Goal: Information Seeking & Learning: Learn about a topic

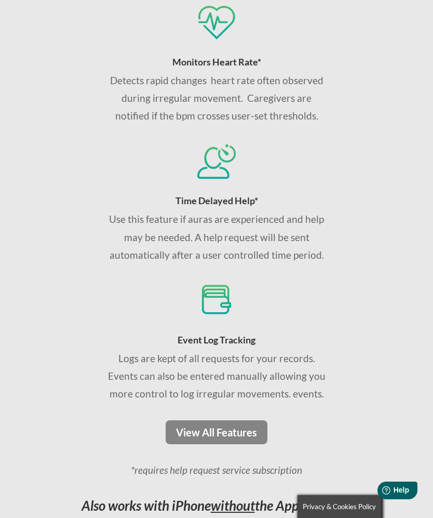
scroll to position [1447, 0]
click at [244, 421] on link "View All Features" at bounding box center [217, 433] width 102 height 24
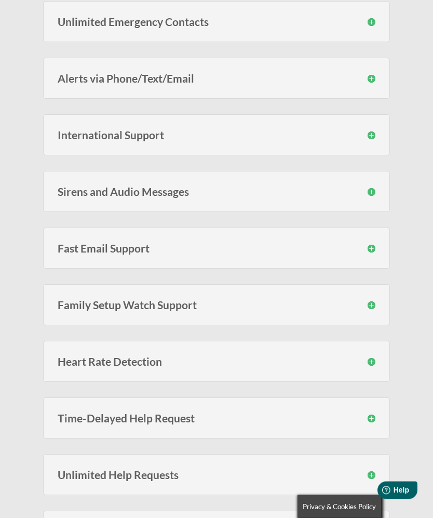
scroll to position [612, 0]
click at [376, 136] on div "International Support SeizAlarm can call and send text messages to phones in al…" at bounding box center [216, 134] width 347 height 41
click at [367, 133] on h3 "International Support" at bounding box center [217, 134] width 318 height 11
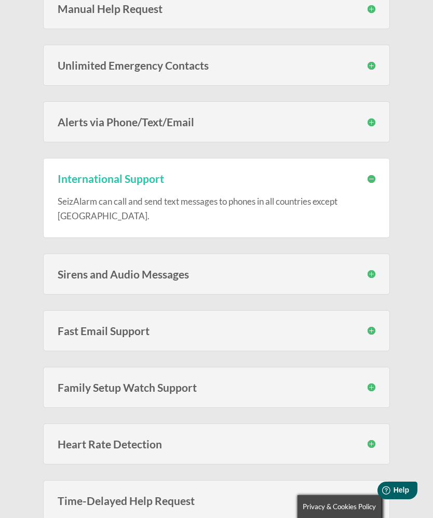
scroll to position [568, 0]
click at [373, 383] on h3 "Family Setup Watch Support" at bounding box center [217, 388] width 318 height 11
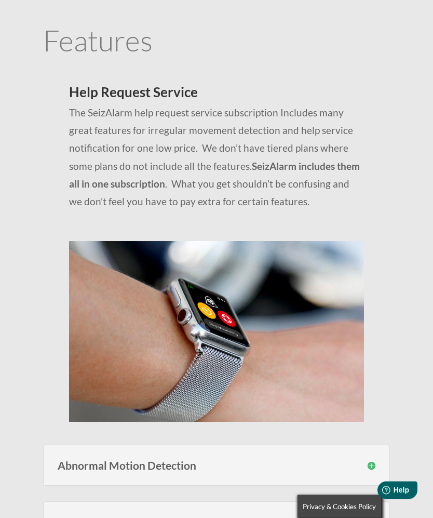
scroll to position [0, 0]
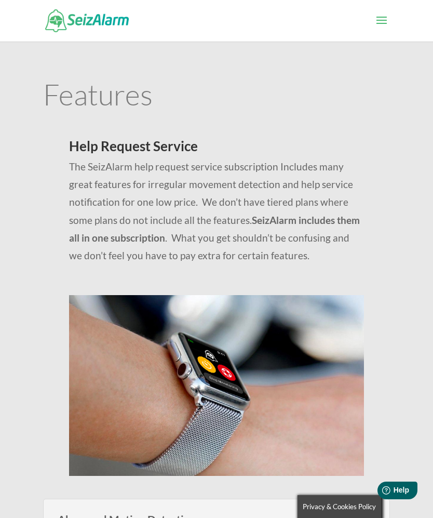
click at [384, 21] on span at bounding box center [382, 26] width 17 height 29
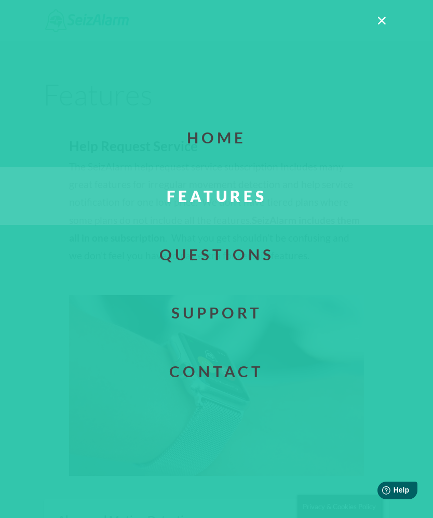
click at [225, 143] on link "Home" at bounding box center [216, 138] width 465 height 58
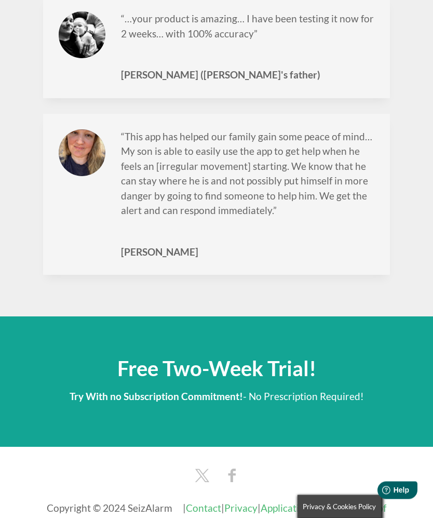
scroll to position [2816, 0]
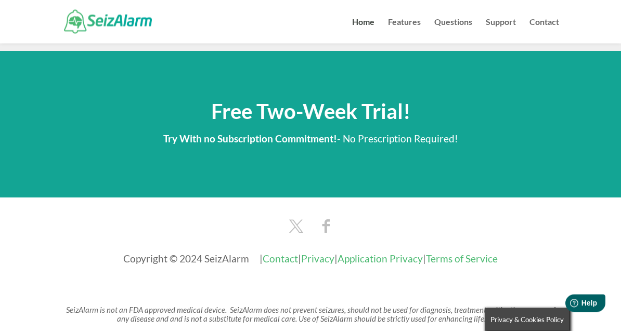
scroll to position [1759, 0]
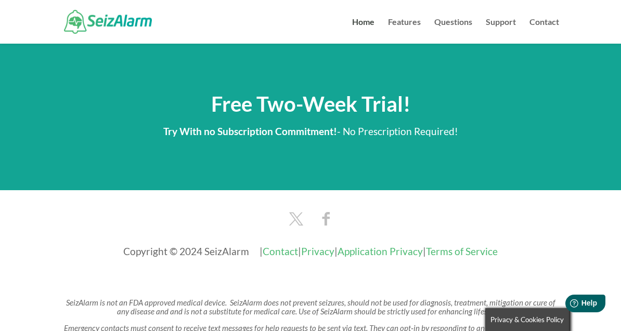
click at [358, 29] on link "Home" at bounding box center [363, 30] width 22 height 25
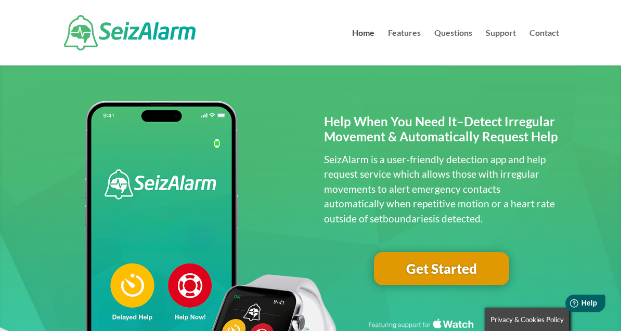
click at [405, 37] on link "Features" at bounding box center [404, 47] width 33 height 36
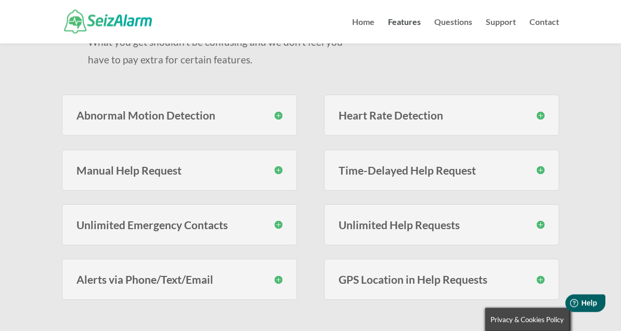
scroll to position [219, 0]
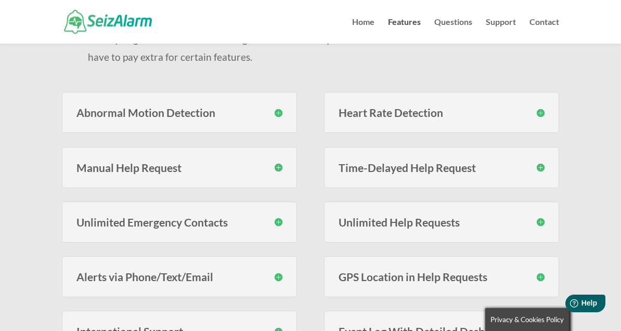
click at [281, 115] on h3 "Abnormal Motion Detection" at bounding box center [178, 112] width 205 height 11
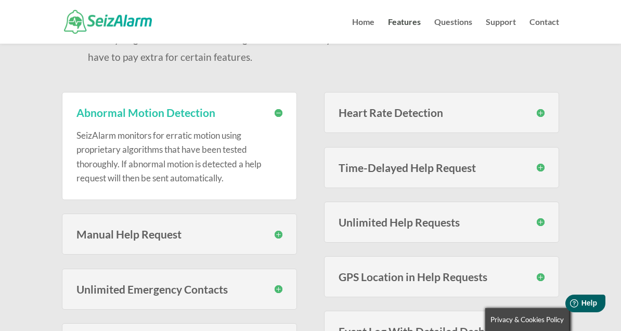
click at [545, 120] on div "Heart Rate Detection With SeizAlarm you can set custom high and low thresholds …" at bounding box center [441, 112] width 234 height 41
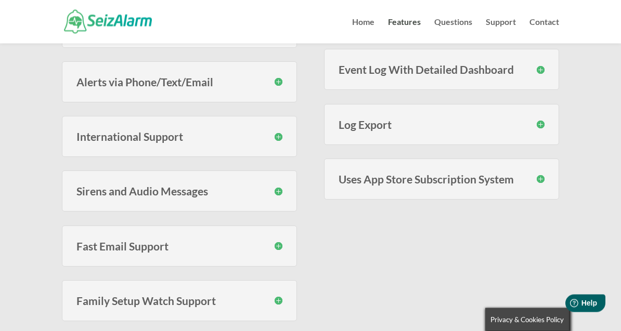
scroll to position [496, 0]
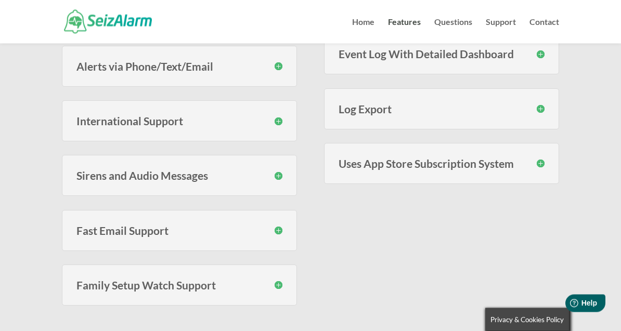
click at [276, 177] on h3 "Sirens and Audio Messages" at bounding box center [178, 175] width 205 height 11
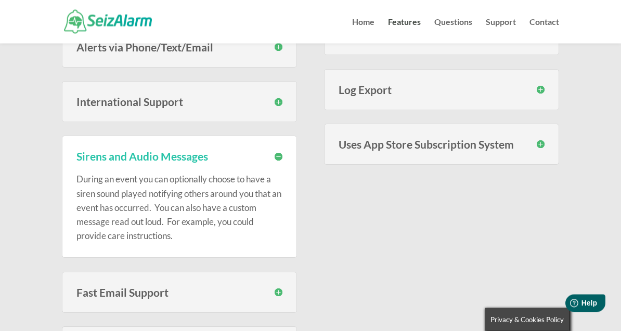
scroll to position [516, 0]
click at [536, 153] on div "Uses App Store Subscription System To make subscribing easy and to make it easy…" at bounding box center [441, 144] width 234 height 41
click at [541, 146] on h3 "Uses App Store Subscription System" at bounding box center [440, 144] width 205 height 11
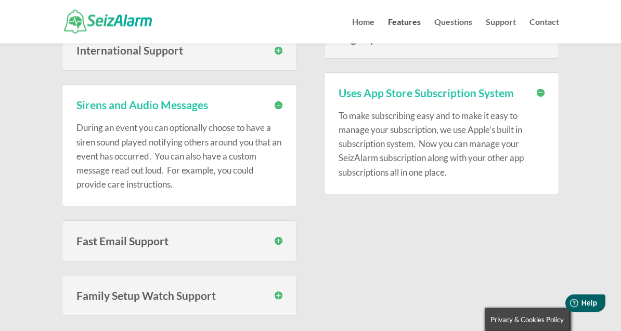
scroll to position [567, 0]
